Goal: Transaction & Acquisition: Purchase product/service

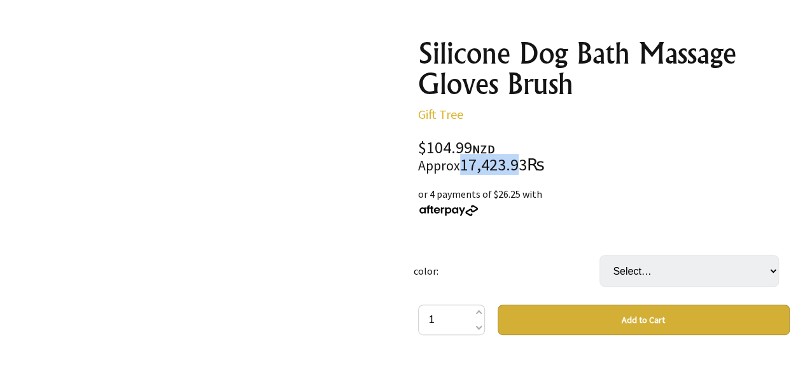
drag, startPoint x: 463, startPoint y: 162, endPoint x: 517, endPoint y: 166, distance: 53.6
click at [517, 166] on div "$104.99 NZD Approx 17,423.93₨" at bounding box center [604, 157] width 372 height 34
drag, startPoint x: 428, startPoint y: 147, endPoint x: 503, endPoint y: 145, distance: 75.1
click at [503, 145] on div "$104.99 NZD Approx 17,423.93₨" at bounding box center [604, 157] width 372 height 34
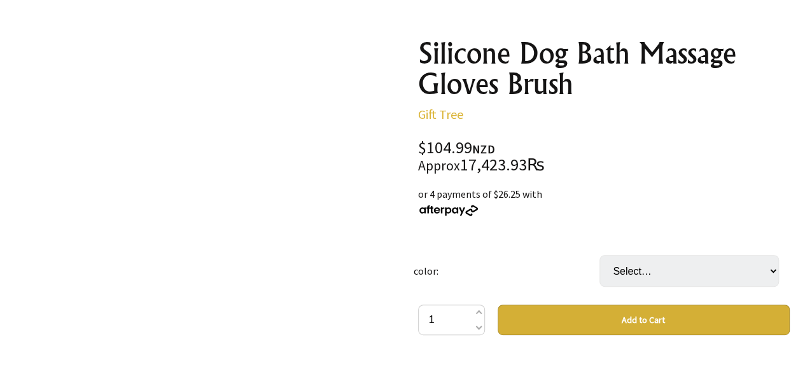
click at [503, 144] on div "$104.99 NZD Approx 17,423.93₨" at bounding box center [604, 157] width 372 height 34
drag, startPoint x: 503, startPoint y: 144, endPoint x: 471, endPoint y: 142, distance: 31.9
click at [475, 142] on div "$104.99 NZD Approx 17,423.93₨" at bounding box center [604, 157] width 372 height 34
click at [444, 147] on div "$104.99 NZD Approx 17,423.93₨" at bounding box center [604, 157] width 372 height 34
drag, startPoint x: 425, startPoint y: 149, endPoint x: 498, endPoint y: 149, distance: 73.8
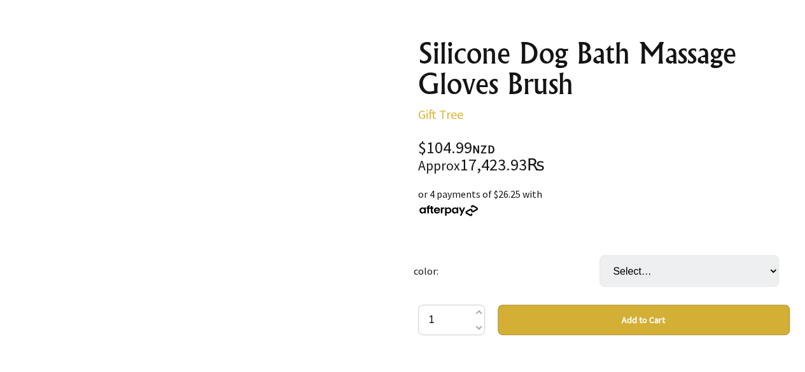
click at [498, 149] on div "$104.99 NZD Approx 17,423.93₨" at bounding box center [604, 157] width 372 height 34
